Goal: Information Seeking & Learning: Find specific fact

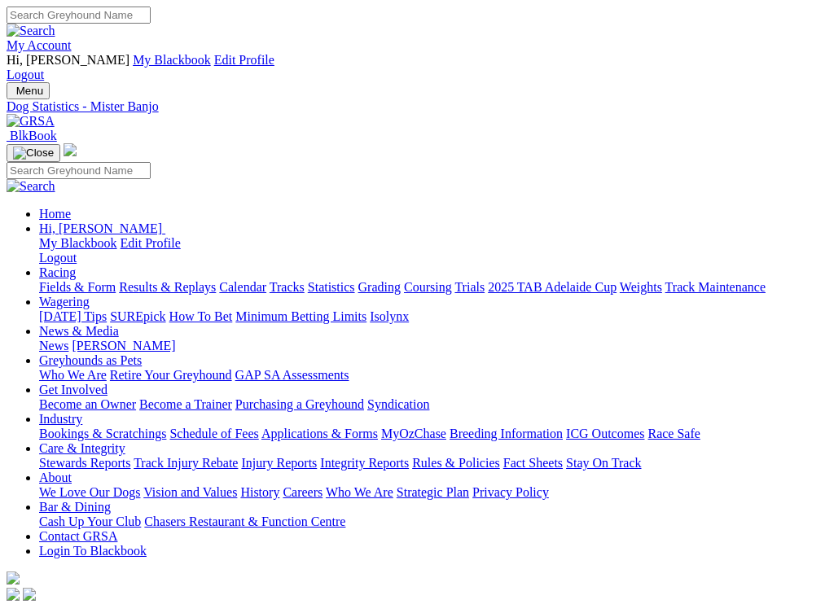
click at [151, 19] on input "Search" at bounding box center [79, 15] width 144 height 17
type input "rough girl skye"
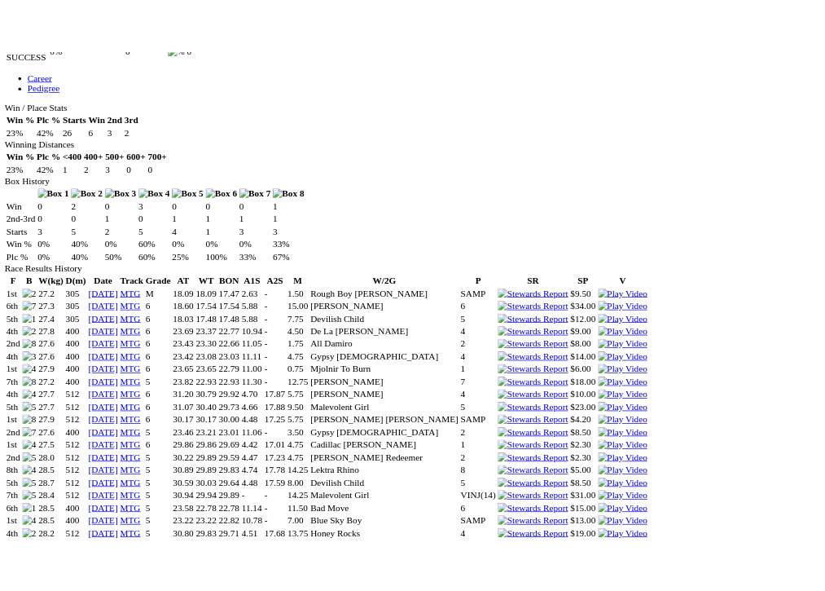
scroll to position [963, 0]
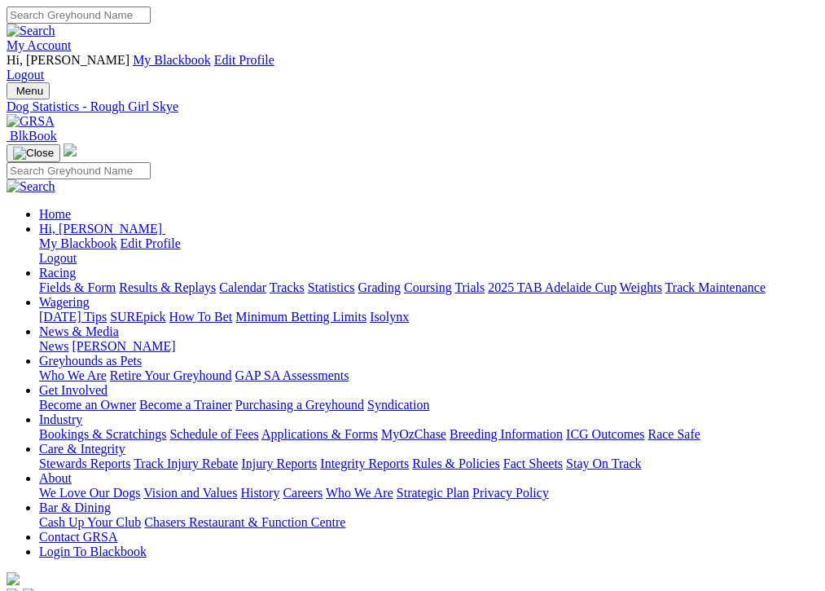
scroll to position [0, 0]
click at [151, 24] on input "Search" at bounding box center [79, 15] width 144 height 17
type input "worry less"
click at [55, 24] on img at bounding box center [31, 31] width 49 height 15
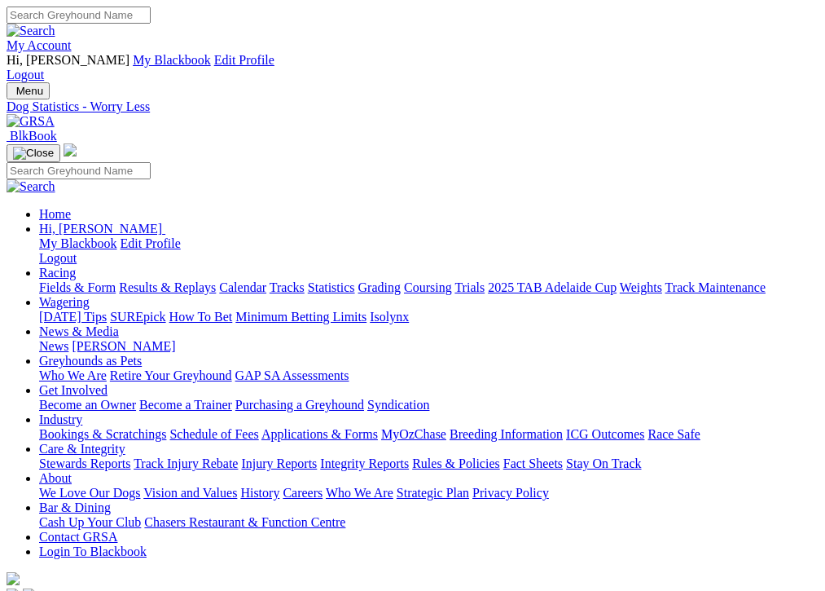
click at [151, 17] on input "Search" at bounding box center [79, 15] width 144 height 17
type input "Weblec wave"
click at [55, 24] on link at bounding box center [31, 31] width 49 height 14
click at [151, 24] on input "Search" at bounding box center [79, 15] width 144 height 17
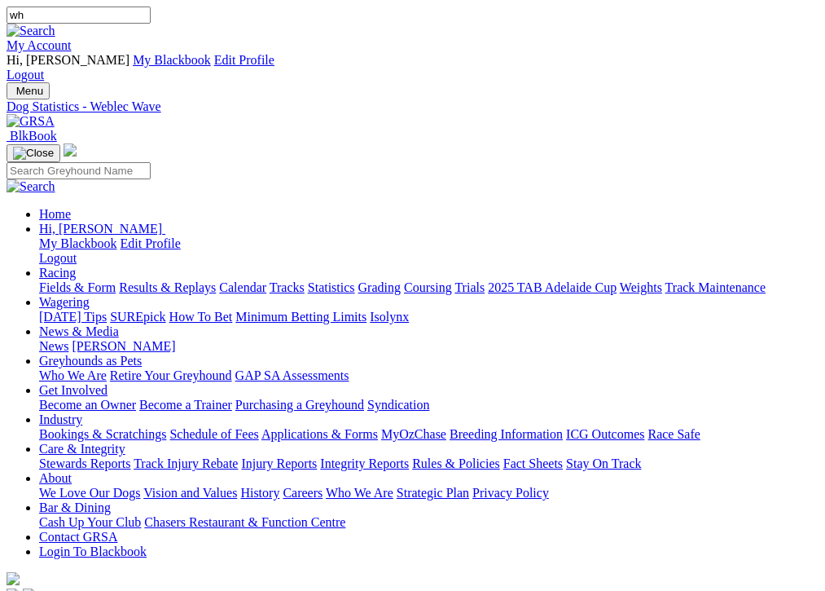
type input "w"
type input "shades rocket"
click at [151, 15] on input "Search" at bounding box center [79, 15] width 144 height 17
type input "[PERSON_NAME]'s rocket"
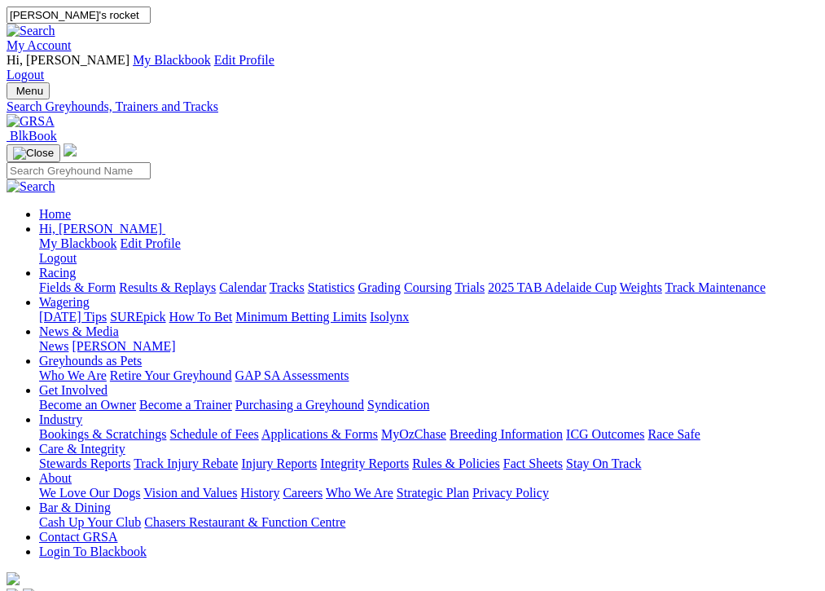
click at [55, 24] on img at bounding box center [31, 31] width 49 height 15
click at [151, 17] on input "Search" at bounding box center [79, 15] width 144 height 17
type input "[PERSON_NAME]"
click at [55, 24] on img at bounding box center [31, 31] width 49 height 15
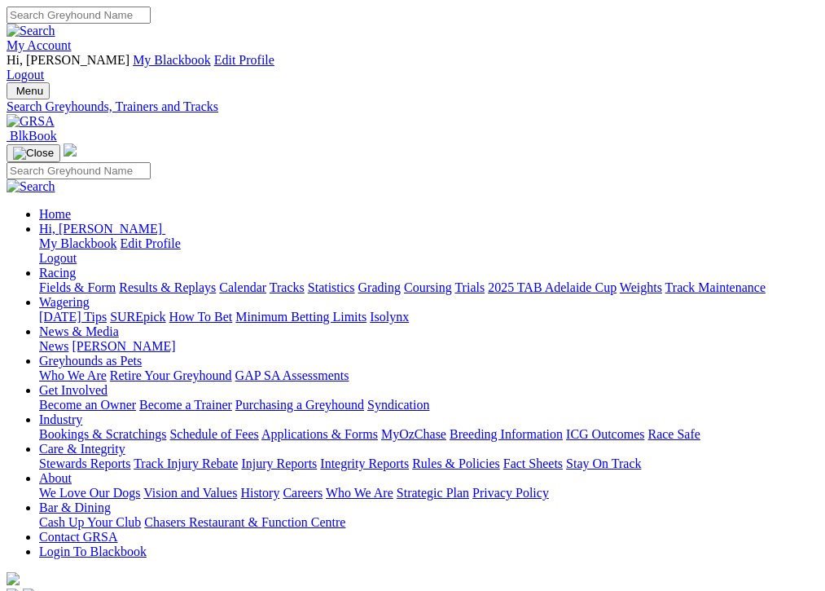
click at [151, 24] on input "Search" at bounding box center [79, 15] width 144 height 17
type input "vista alby"
click at [55, 24] on img at bounding box center [31, 31] width 49 height 15
click at [151, 14] on input "Search" at bounding box center [79, 15] width 144 height 17
type input "victa albt"
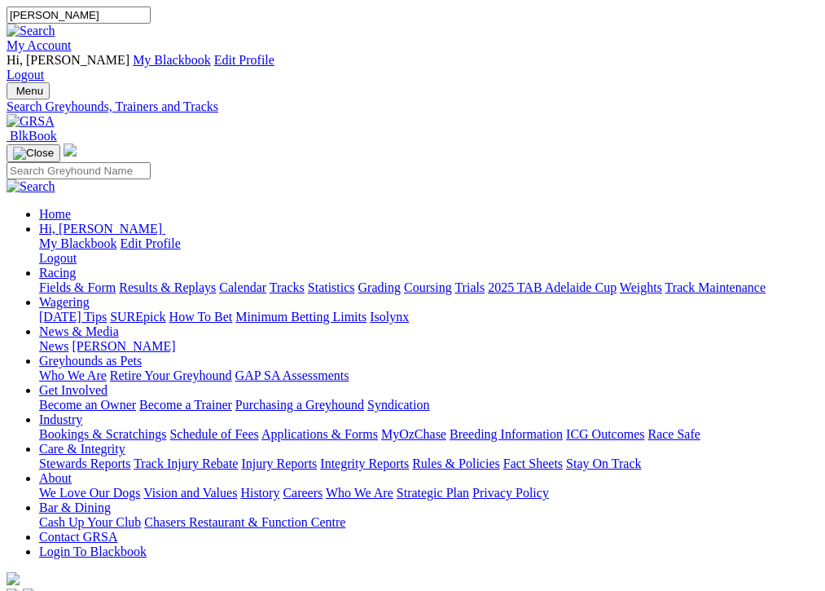
click at [55, 25] on link at bounding box center [31, 31] width 49 height 14
click at [151, 20] on input "Search" at bounding box center [79, 15] width 144 height 17
type input "[PERSON_NAME]"
click at [55, 24] on img at bounding box center [31, 31] width 49 height 15
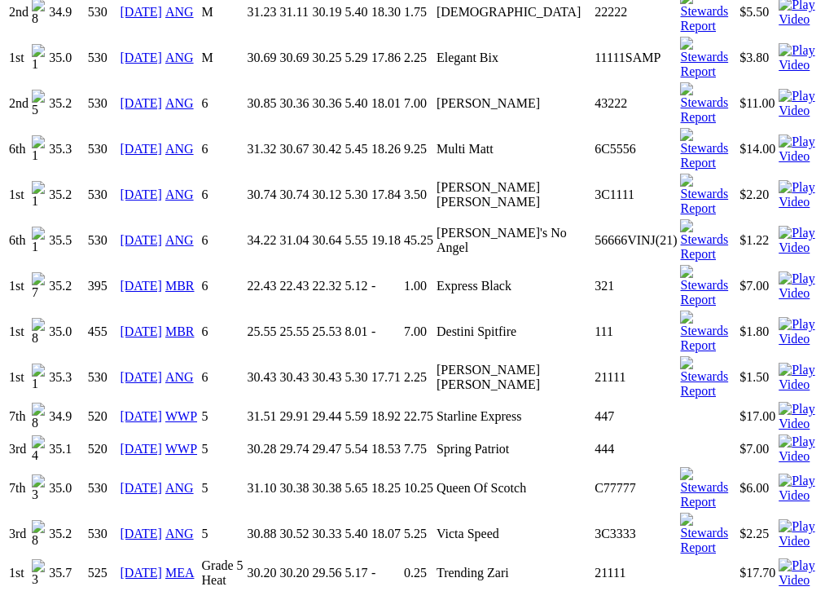
scroll to position [1319, 0]
